Goal: Complete application form

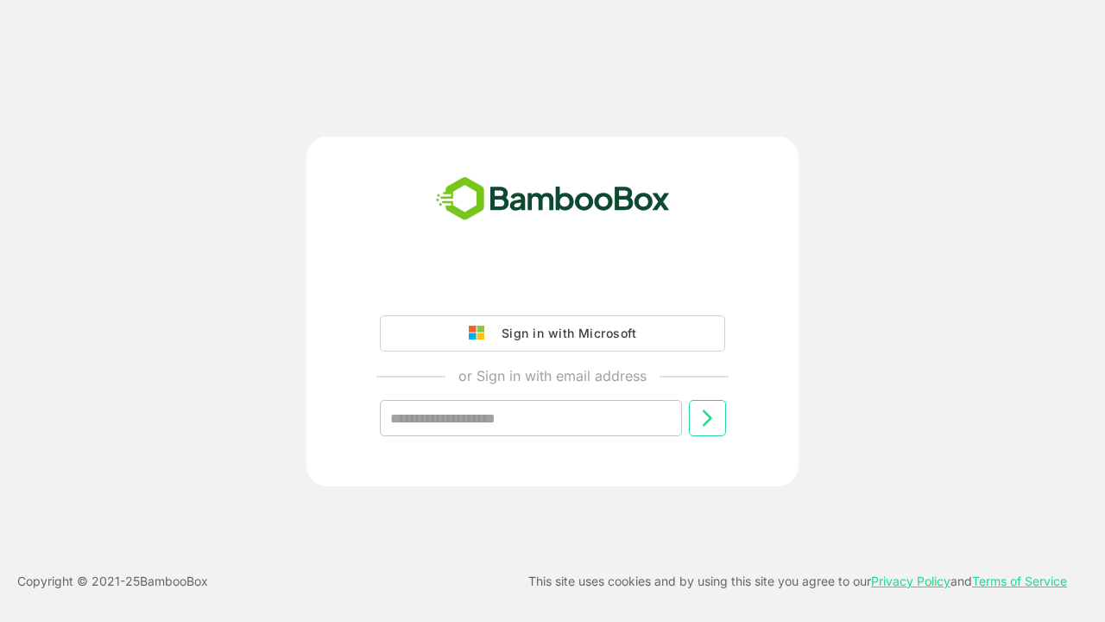
type input "**********"
click at [707, 418] on icon at bounding box center [707, 417] width 21 height 21
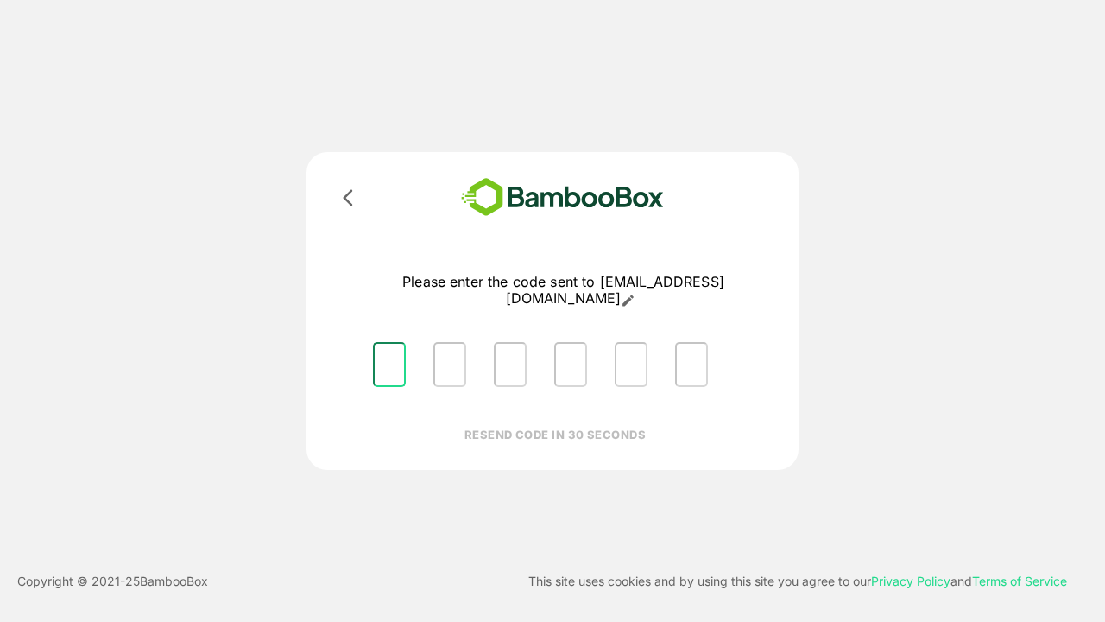
type input "*"
